Goal: Browse casually: Explore the website without a specific task or goal

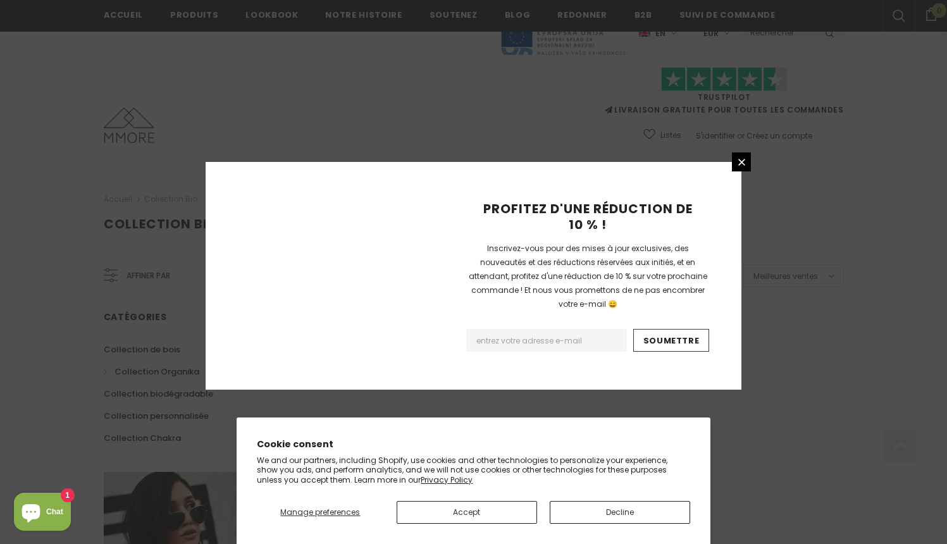
scroll to position [783, 0]
